Goal: Task Accomplishment & Management: Manage account settings

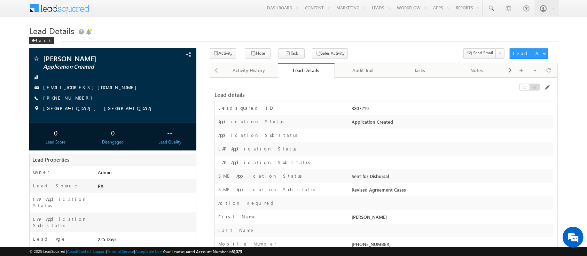
click at [180, 56] on span at bounding box center [176, 55] width 8 height 8
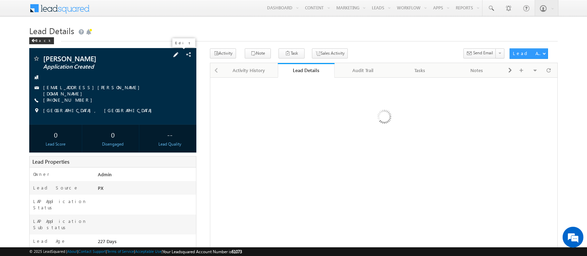
click at [179, 55] on span at bounding box center [176, 55] width 8 height 8
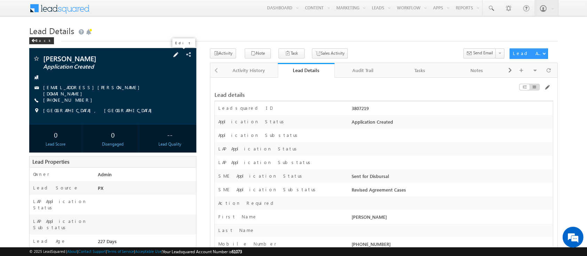
click at [180, 54] on span at bounding box center [176, 55] width 8 height 8
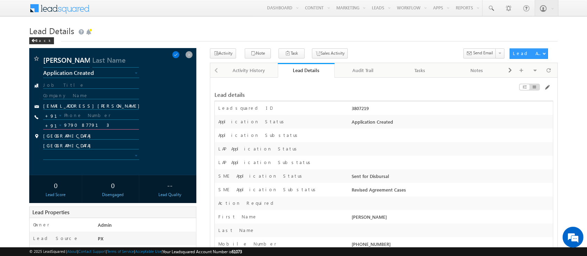
click at [104, 124] on input "9790877913" at bounding box center [91, 125] width 96 height 8
type input "7871864111"
click at [179, 54] on span at bounding box center [176, 55] width 8 height 8
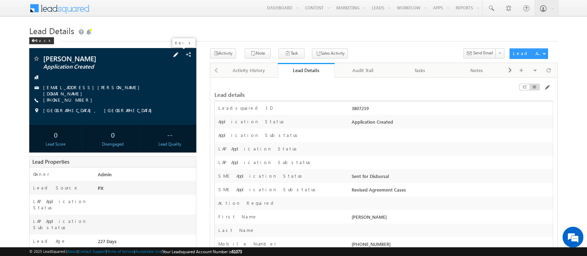
click at [180, 56] on span at bounding box center [176, 55] width 8 height 8
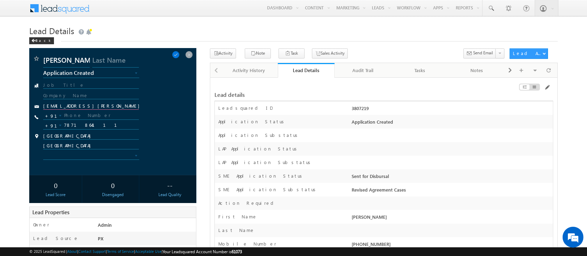
click at [117, 107] on input "[EMAIL_ADDRESS][PERSON_NAME][DOMAIN_NAME]" at bounding box center [91, 106] width 96 height 7
type input "[EMAIL_ADDRESS][DOMAIN_NAME]"
click at [179, 53] on span at bounding box center [176, 55] width 8 height 8
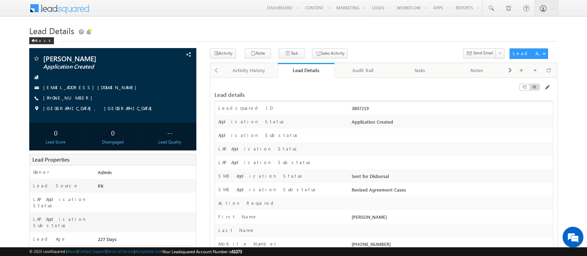
click at [362, 73] on div "Audit Trail" at bounding box center [362, 70] width 45 height 8
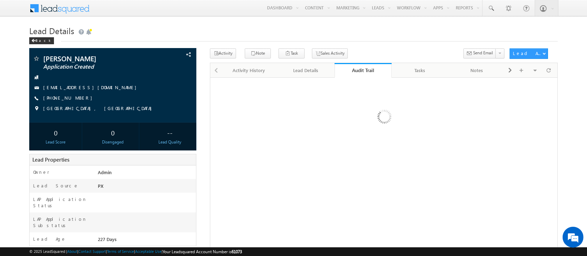
click at [362, 73] on div "Audit Trail" at bounding box center [363, 70] width 47 height 7
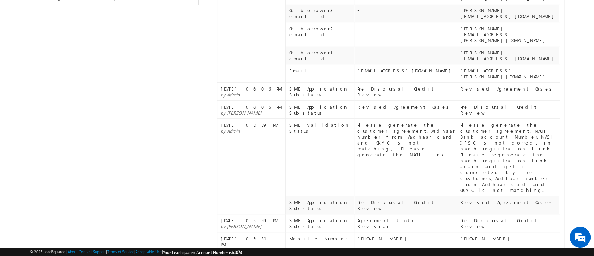
scroll to position [5, 0]
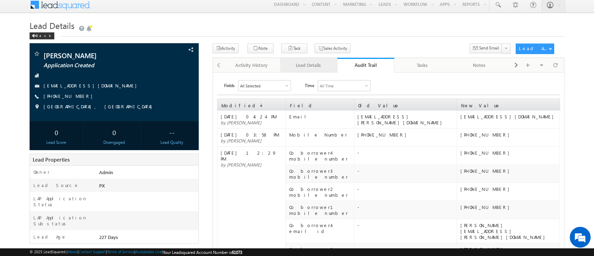
click at [307, 65] on div "Lead Details" at bounding box center [308, 65] width 45 height 8
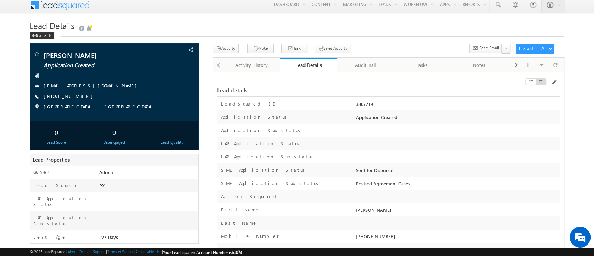
click at [307, 65] on div "Lead Details" at bounding box center [308, 65] width 47 height 7
click at [256, 69] on div "Activity History" at bounding box center [251, 65] width 45 height 8
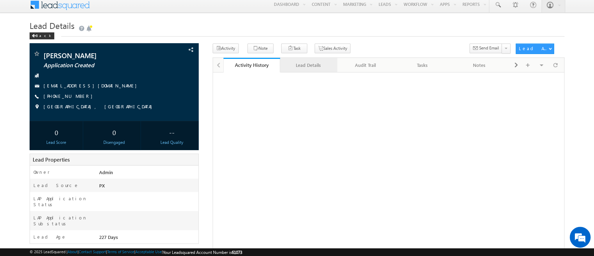
click at [320, 63] on div "Lead Details" at bounding box center [308, 65] width 45 height 8
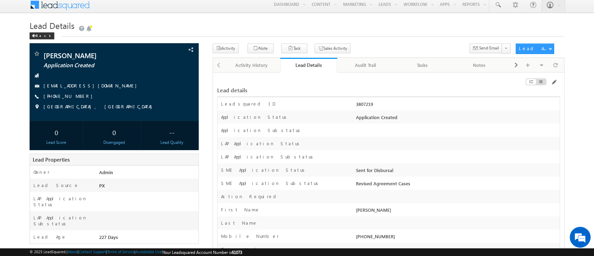
scroll to position [0, 0]
click at [554, 82] on span at bounding box center [554, 82] width 6 height 6
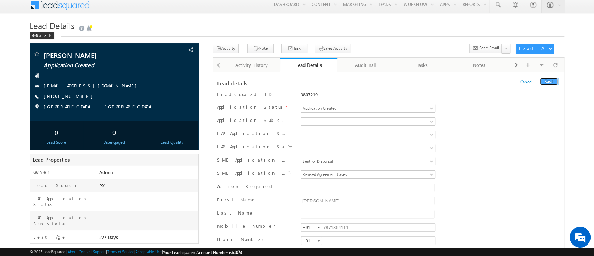
click at [544, 80] on button "Save" at bounding box center [549, 82] width 18 height 8
